Goal: Information Seeking & Learning: Understand process/instructions

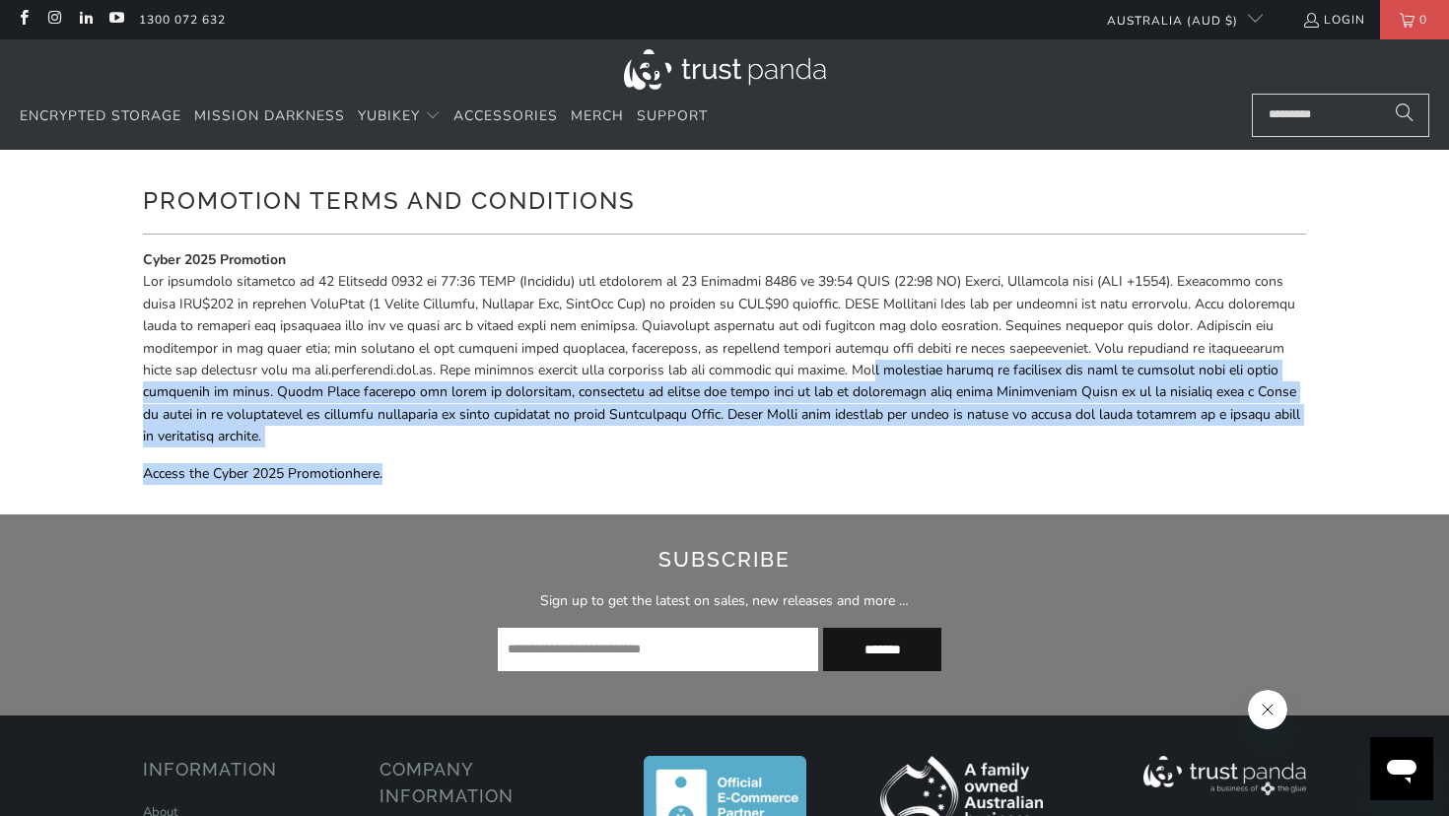
drag, startPoint x: 1011, startPoint y: 363, endPoint x: 1321, endPoint y: 450, distance: 322.5
click at [1321, 450] on div "Promotion Terms and Conditions Cyber 2025 Promotion Access the Cyber 2025 Promo…" at bounding box center [724, 332] width 1449 height 365
click at [744, 486] on div "Cyber 2025 Promotion Access the Cyber 2025 Promotion here ." at bounding box center [724, 374] width 1163 height 250
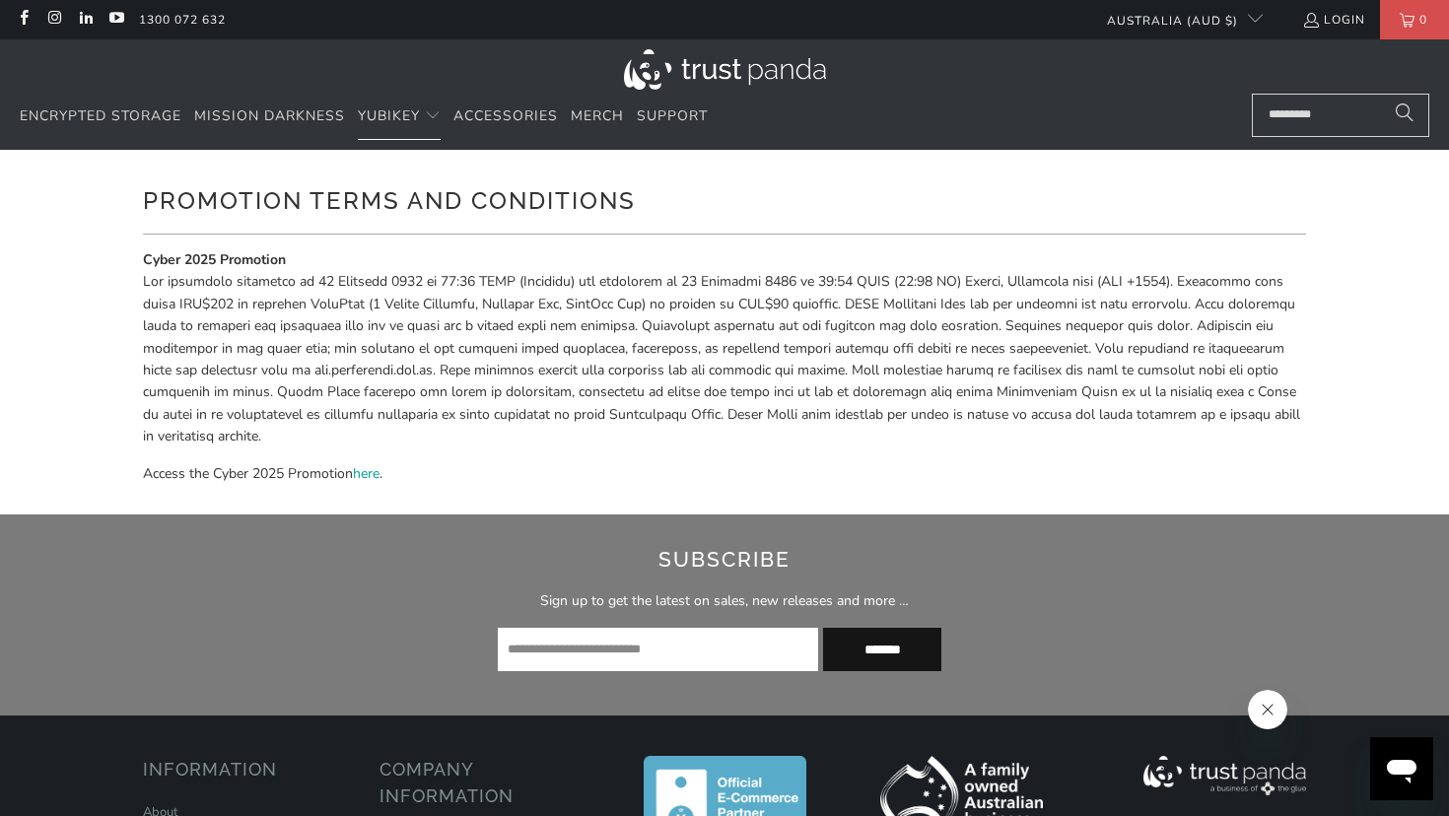
click at [139, 305] on div "Promotion Terms and Conditions Cyber 2025 Promotion Access the Cyber 2025 Promo…" at bounding box center [724, 332] width 1183 height 365
drag, startPoint x: 142, startPoint y: 265, endPoint x: 351, endPoint y: 265, distance: 209.0
click at [351, 265] on div "Promotion Terms and Conditions Cyber 2025 Promotion Access the Cyber 2025 Promo…" at bounding box center [724, 332] width 1183 height 365
click at [367, 259] on p "Cyber 2025 Promotion" at bounding box center [724, 348] width 1163 height 199
click at [143, 297] on span "Cyber 2025 Promotion" at bounding box center [722, 347] width 1158 height 195
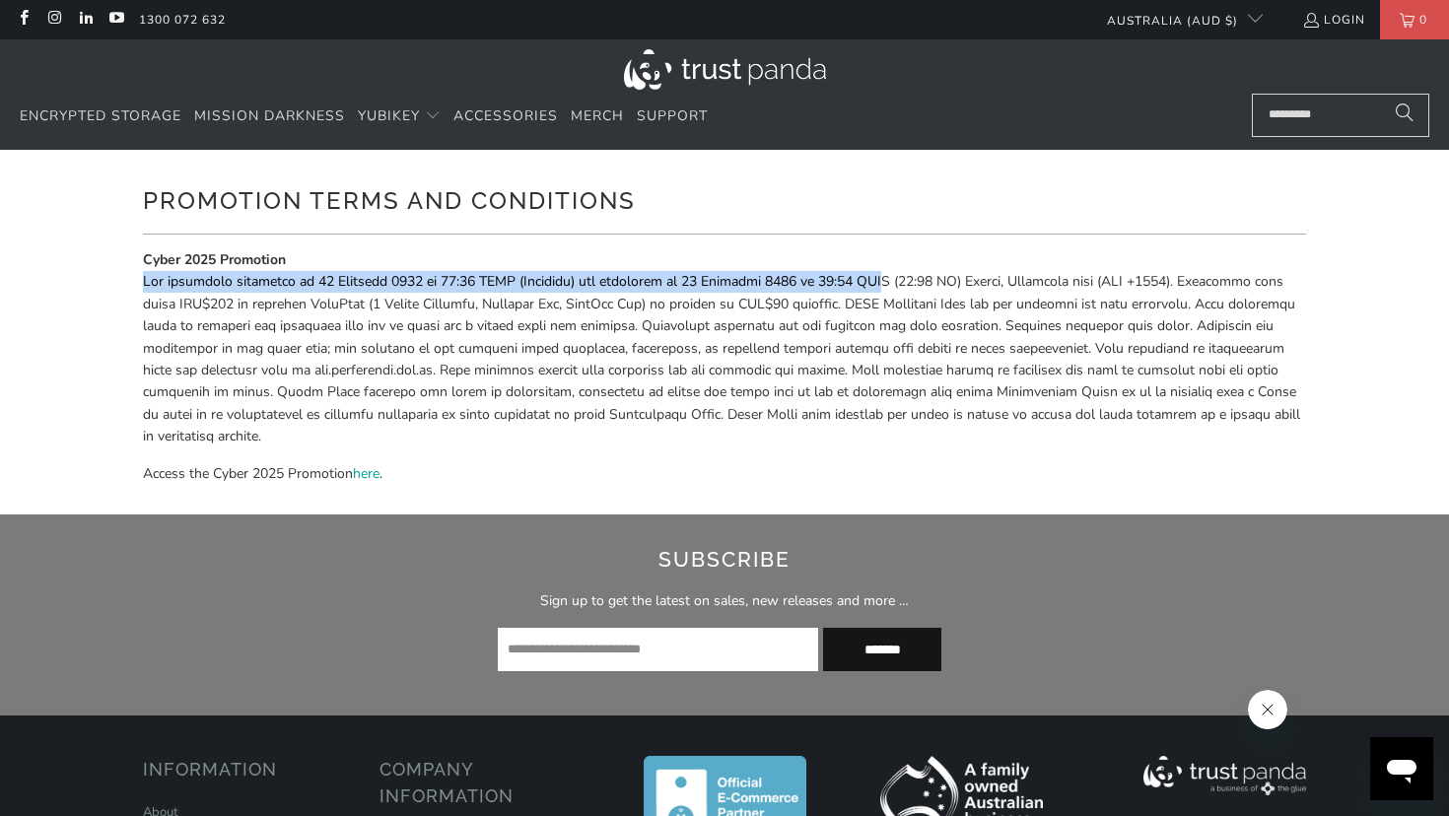
drag, startPoint x: 147, startPoint y: 281, endPoint x: 951, endPoint y: 279, distance: 803.6
click at [947, 279] on span "Cyber 2025 Promotion" at bounding box center [722, 347] width 1158 height 195
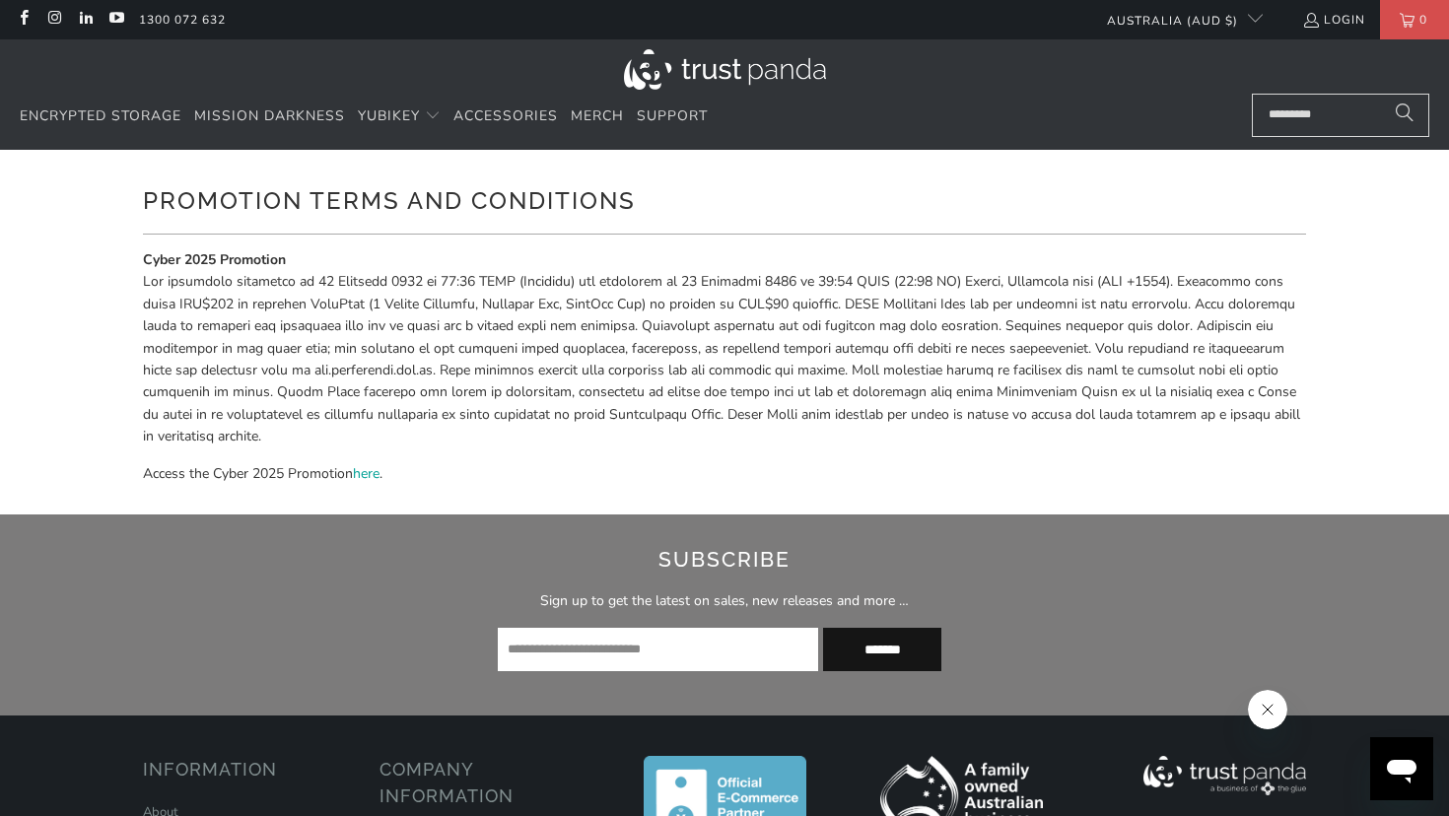
click at [461, 335] on span "Cyber 2025 Promotion" at bounding box center [722, 347] width 1158 height 195
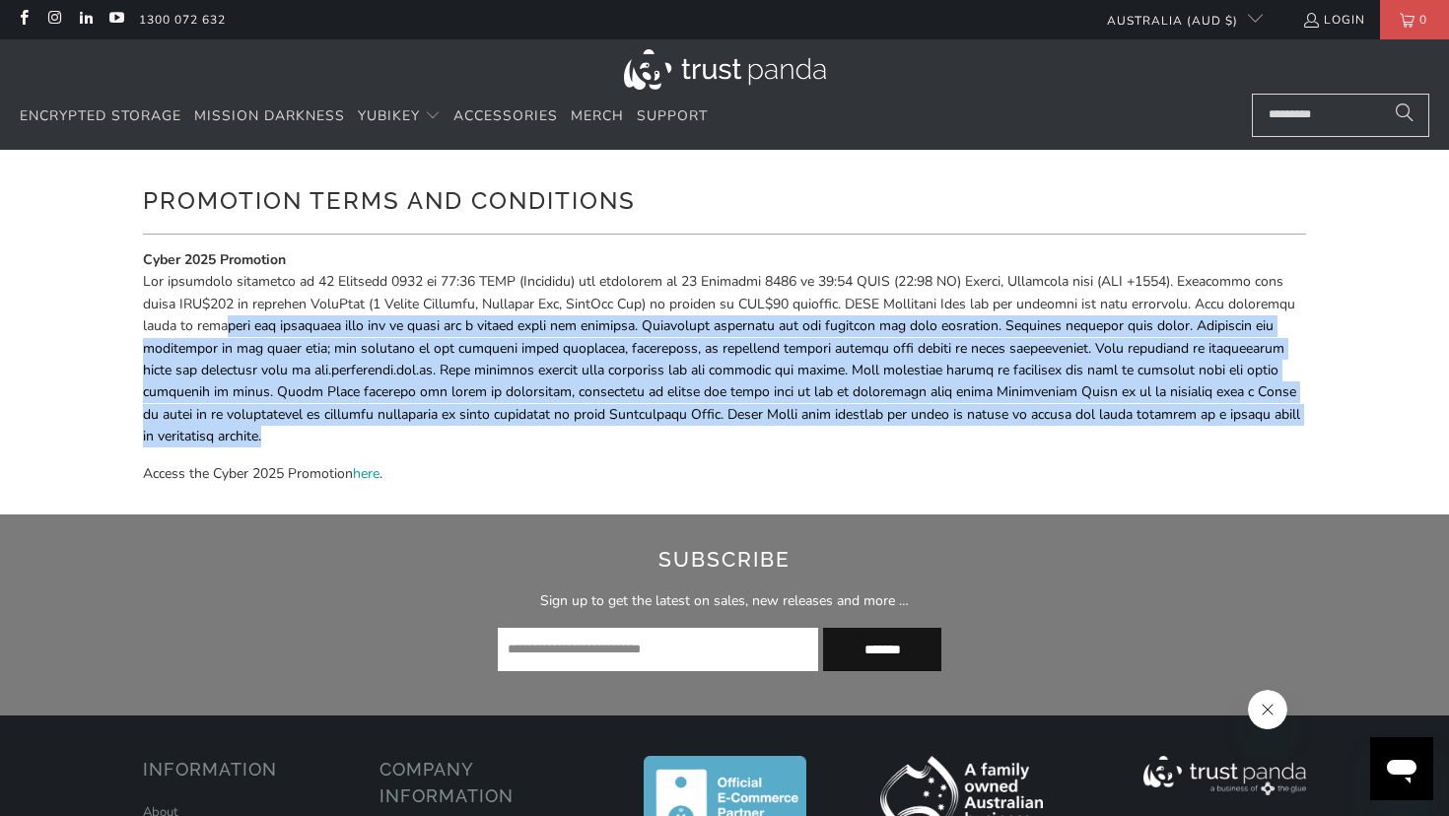
drag, startPoint x: 301, startPoint y: 318, endPoint x: 1282, endPoint y: 432, distance: 987.6
click at [1282, 432] on p "Cyber 2025 Promotion" at bounding box center [724, 348] width 1163 height 199
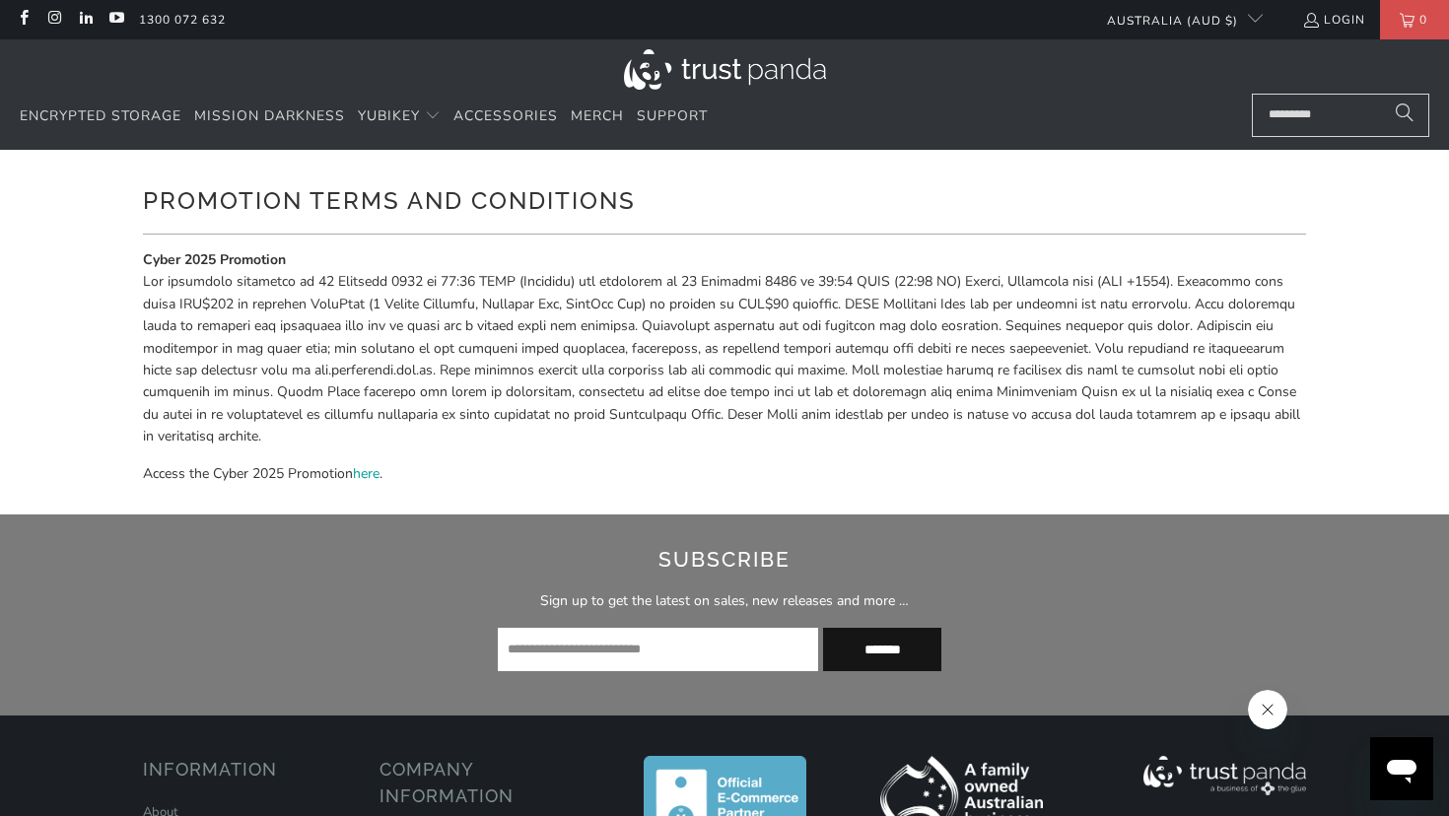
click at [594, 475] on p "Access the Cyber 2025 Promotion here ." at bounding box center [724, 474] width 1163 height 22
click at [400, 257] on p "Cyber 2025 Promotion" at bounding box center [724, 348] width 1163 height 199
drag, startPoint x: 136, startPoint y: 259, endPoint x: 333, endPoint y: 262, distance: 197.2
click at [333, 262] on div "Promotion Terms and Conditions Cyber 2025 Promotion Access the Cyber 2025 Promo…" at bounding box center [724, 332] width 1183 height 365
click at [448, 277] on span "Cyber 2025 Promotion" at bounding box center [722, 347] width 1158 height 195
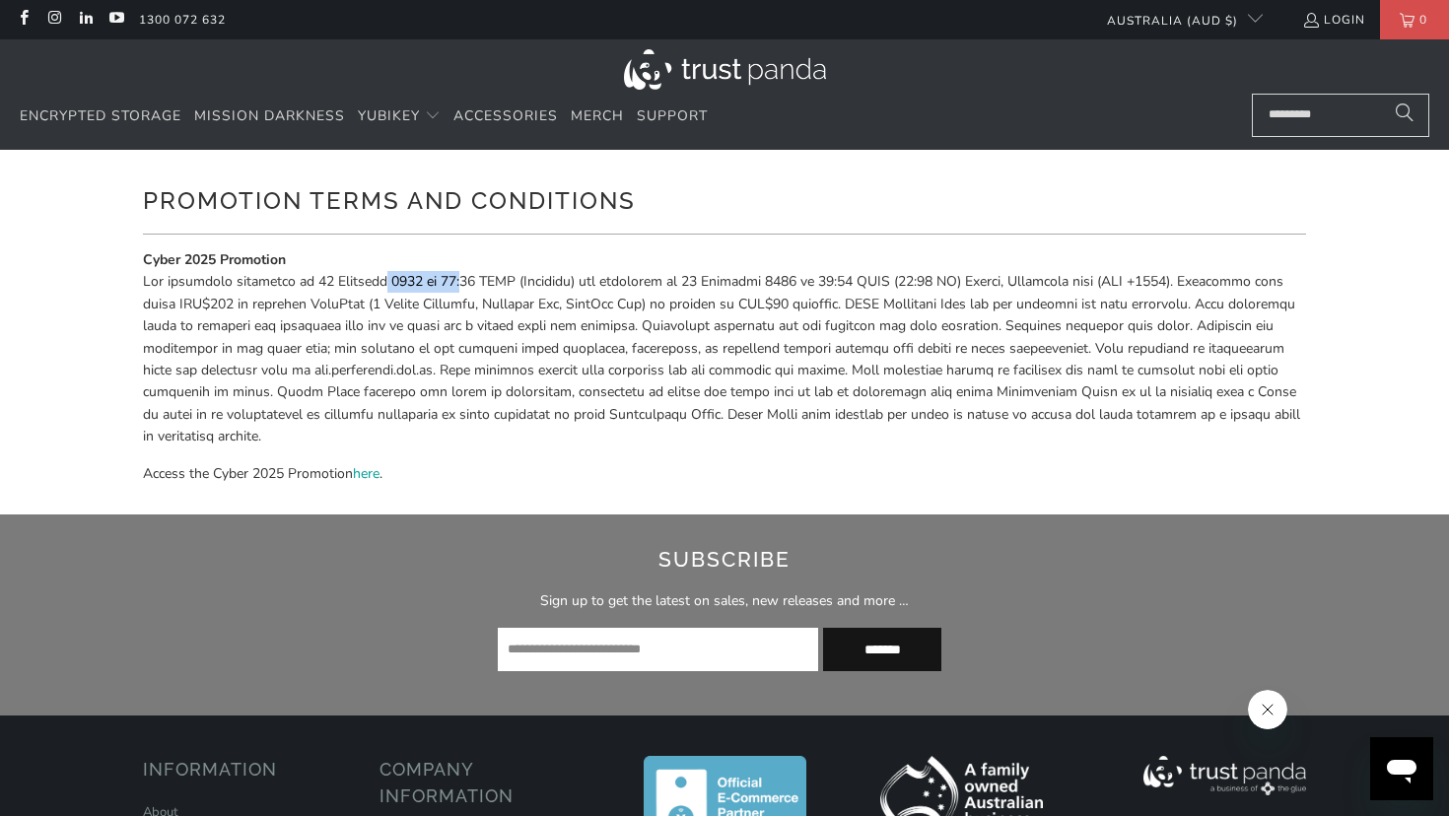
drag, startPoint x: 416, startPoint y: 280, endPoint x: 493, endPoint y: 282, distance: 76.9
click at [493, 282] on span "Cyber 2025 Promotion" at bounding box center [722, 347] width 1158 height 195
drag, startPoint x: 183, startPoint y: 258, endPoint x: 221, endPoint y: 248, distance: 38.7
click at [221, 249] on p "Cyber 2025 Promotion" at bounding box center [724, 348] width 1163 height 199
